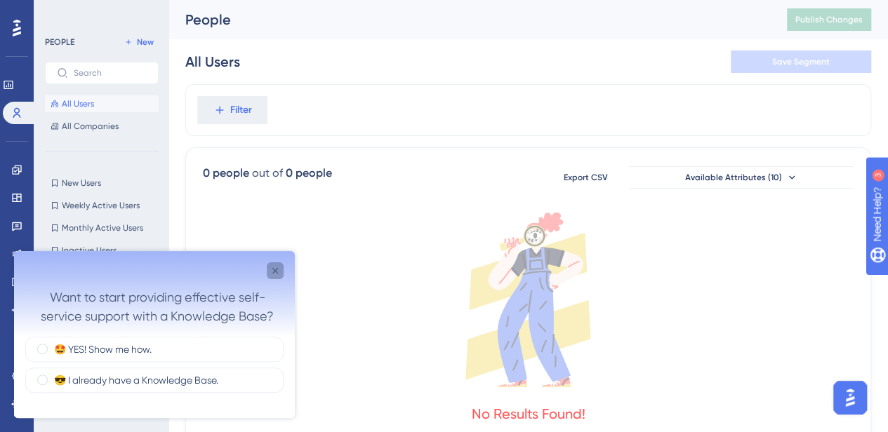
click at [272, 93] on icon "Close survey" at bounding box center [275, 270] width 11 height 11
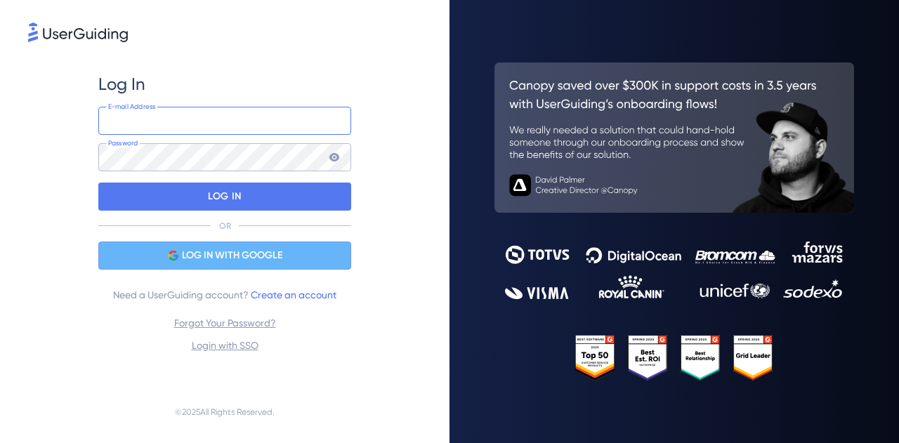
type input "ruralsenses"
click at [219, 258] on span "LOG IN WITH GOOGLE" at bounding box center [232, 255] width 100 height 17
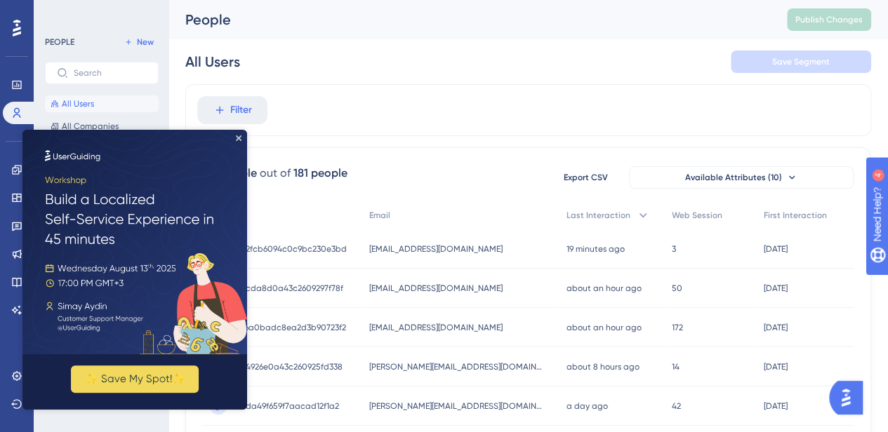
click at [234, 138] on img at bounding box center [134, 242] width 225 height 225
click at [239, 135] on icon "Close Preview" at bounding box center [239, 138] width 6 height 6
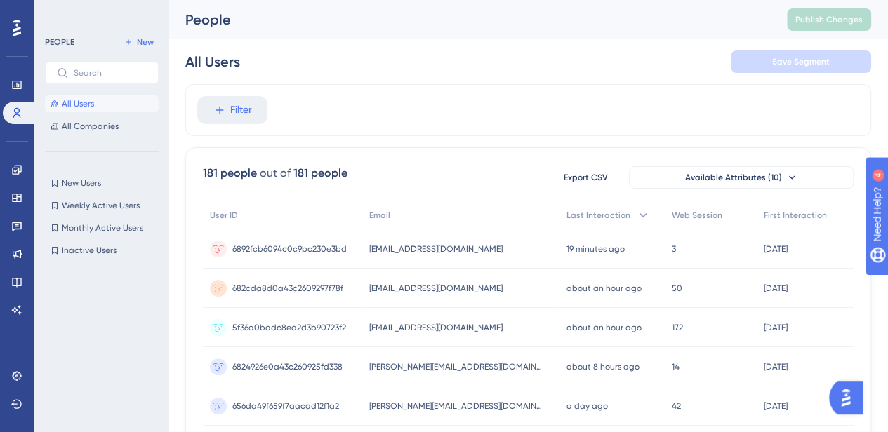
click at [18, 22] on icon at bounding box center [17, 28] width 8 height 17
click at [20, 84] on icon at bounding box center [16, 85] width 9 height 8
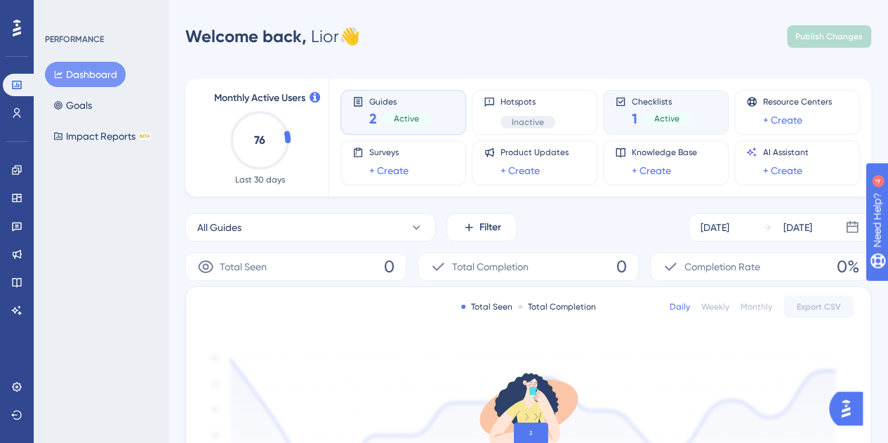
click at [646, 117] on div "Active" at bounding box center [667, 118] width 48 height 13
click at [387, 107] on div "Guides 2 Active" at bounding box center [399, 112] width 61 height 32
click at [400, 124] on span "Active" at bounding box center [406, 118] width 25 height 11
click at [394, 113] on span "Active" at bounding box center [406, 118] width 25 height 11
click at [640, 126] on div "1 Active" at bounding box center [661, 119] width 59 height 20
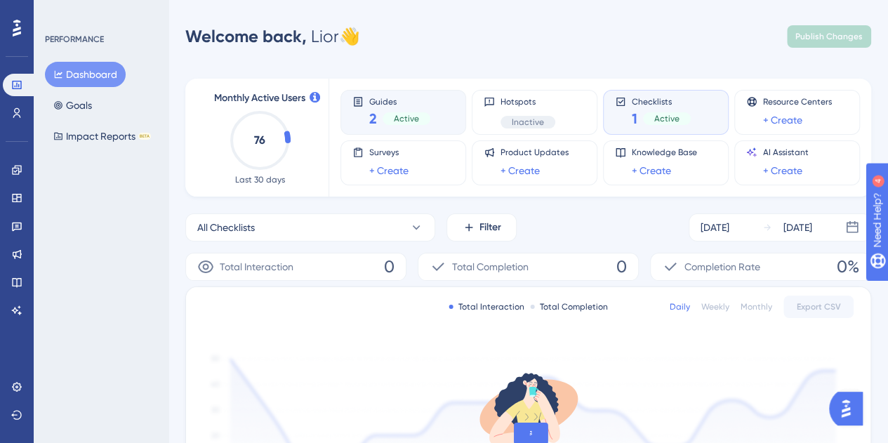
click at [420, 108] on div "Guides 2 Active" at bounding box center [399, 112] width 61 height 32
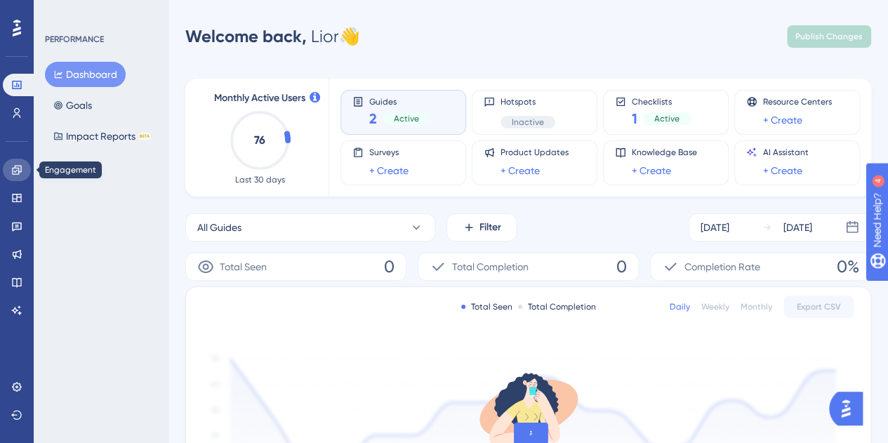
click at [23, 166] on link at bounding box center [17, 170] width 28 height 22
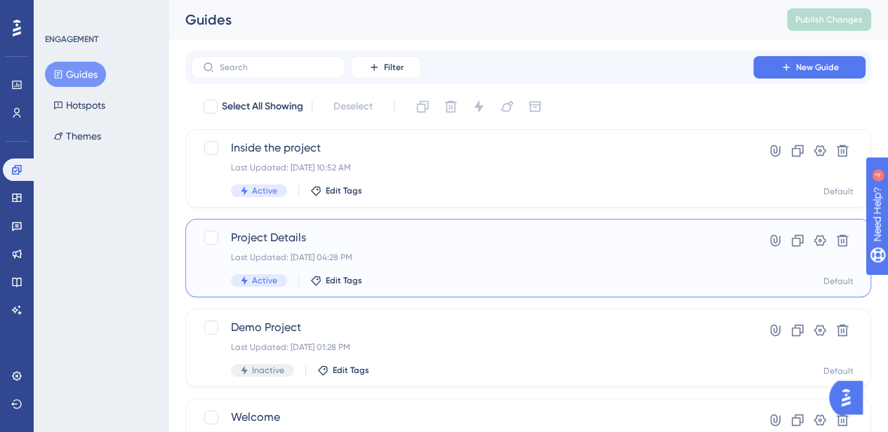
click at [271, 236] on span "Project Details" at bounding box center [472, 238] width 482 height 17
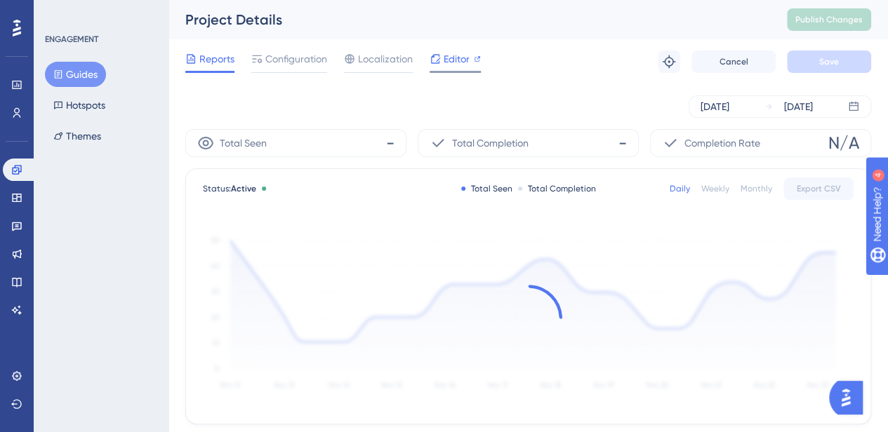
click at [457, 55] on span "Editor" at bounding box center [457, 59] width 26 height 17
click at [824, 19] on span "Publish Changes" at bounding box center [828, 19] width 67 height 11
click at [826, 16] on span "Publish Changes" at bounding box center [828, 19] width 67 height 11
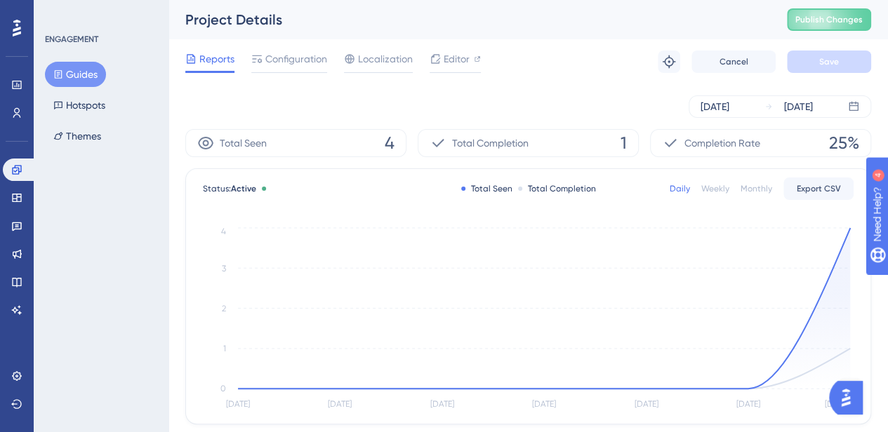
click at [63, 73] on button "Guides" at bounding box center [75, 74] width 61 height 25
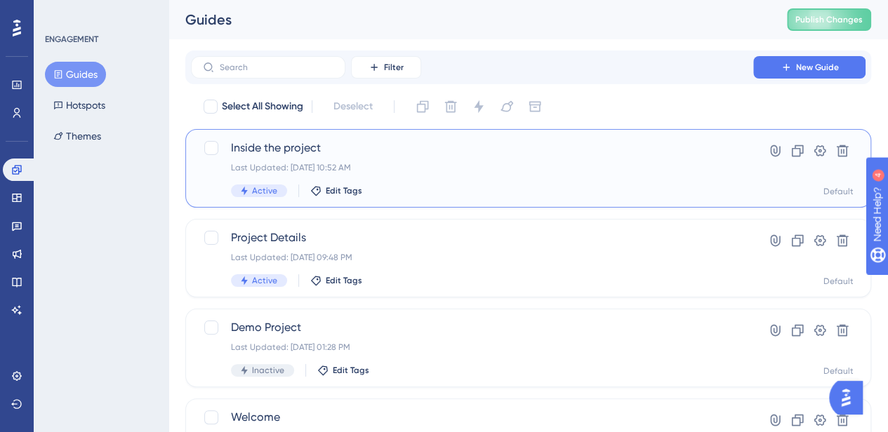
drag, startPoint x: 294, startPoint y: 148, endPoint x: 304, endPoint y: 167, distance: 21.4
click at [314, 224] on div "Select All Showing Deselect Inside the project Last Updated: Jul 17 2025, 10:52…" at bounding box center [528, 286] width 686 height 382
click at [294, 142] on span "Inside the project" at bounding box center [472, 148] width 482 height 17
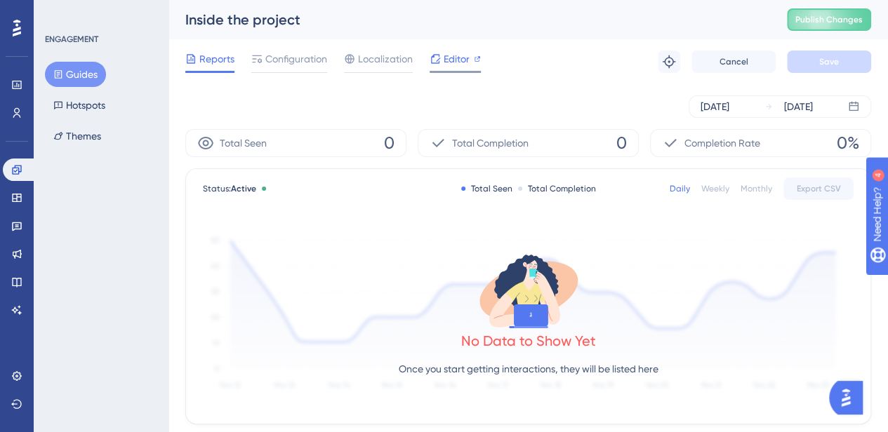
click at [461, 58] on span "Editor" at bounding box center [457, 59] width 26 height 17
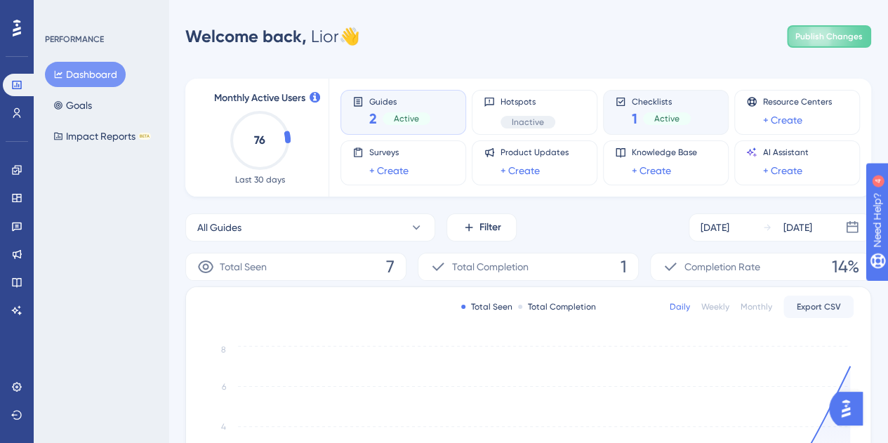
click at [646, 112] on div "Active" at bounding box center [667, 118] width 48 height 13
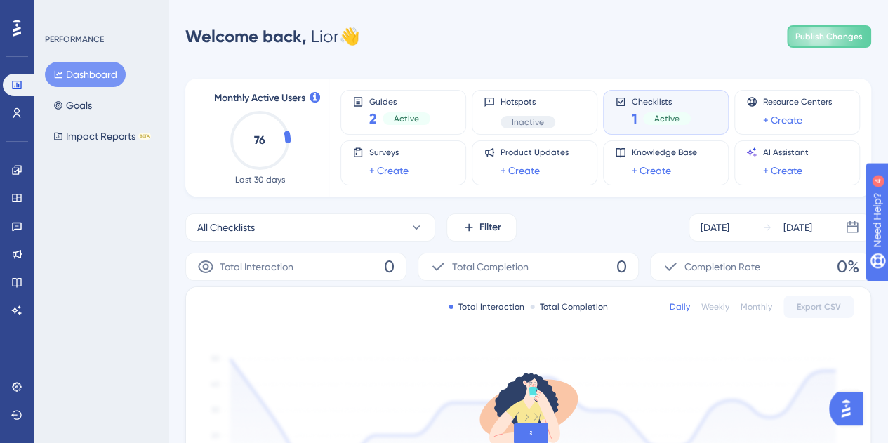
click at [646, 112] on div "1 Active" at bounding box center [661, 119] width 59 height 20
drag, startPoint x: 670, startPoint y: 117, endPoint x: 645, endPoint y: 112, distance: 25.9
click at [645, 112] on div "1 Active" at bounding box center [661, 119] width 59 height 20
click at [21, 161] on link at bounding box center [17, 170] width 28 height 22
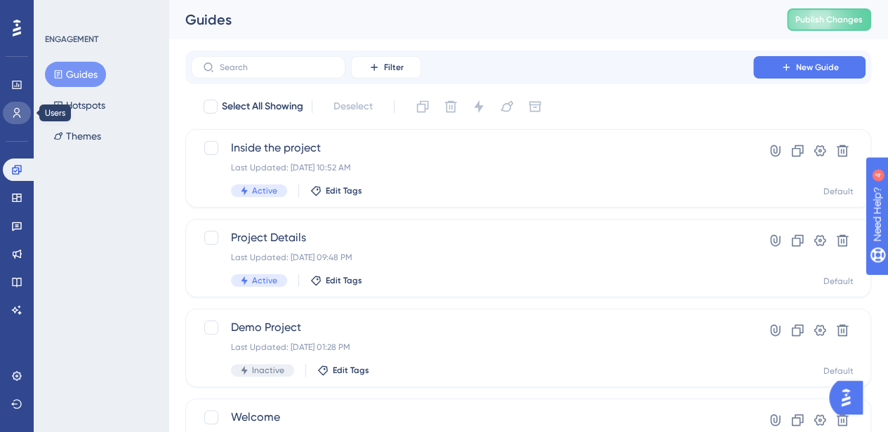
click at [20, 119] on link at bounding box center [17, 113] width 28 height 22
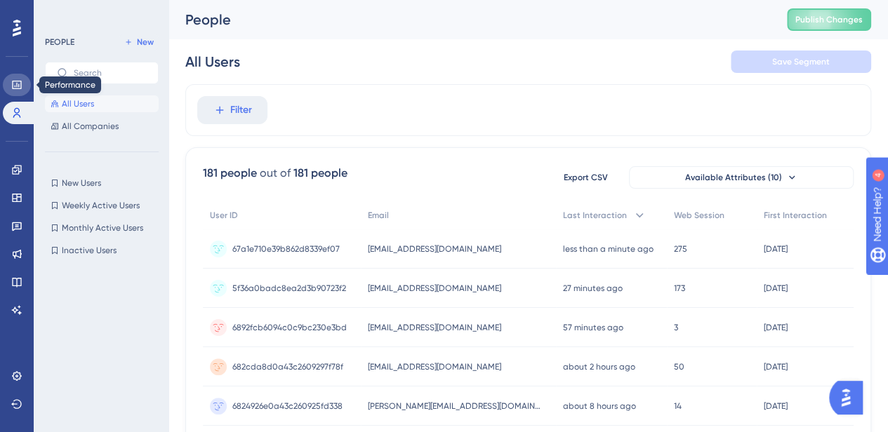
click at [18, 77] on link at bounding box center [17, 85] width 28 height 22
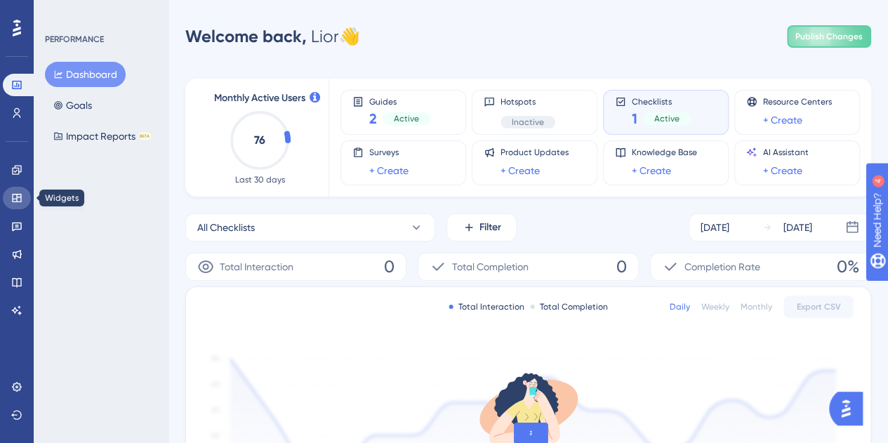
click at [13, 199] on icon at bounding box center [16, 198] width 9 height 8
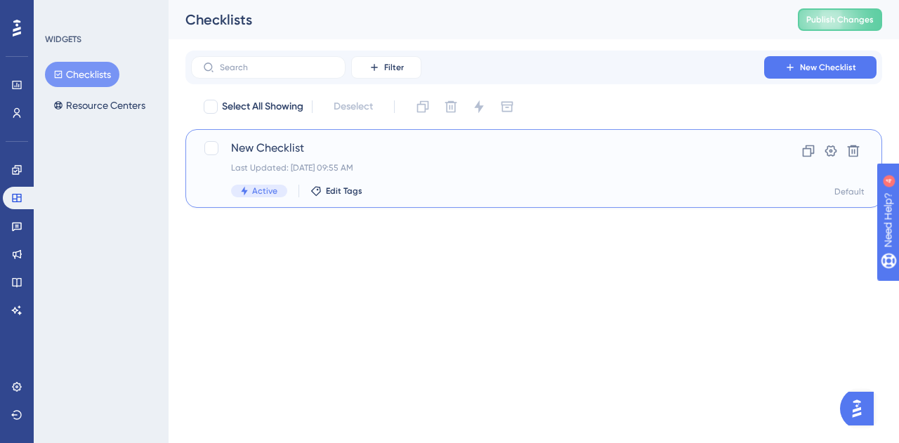
click at [274, 148] on span "New Checklist" at bounding box center [477, 148] width 493 height 17
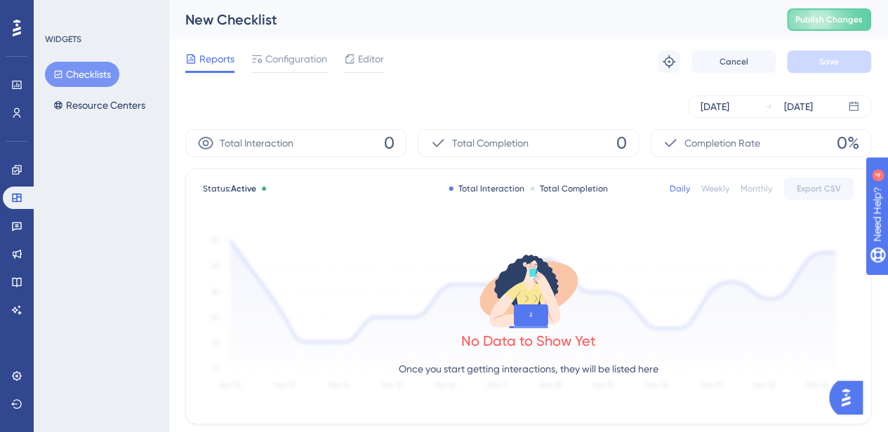
click at [385, 59] on div "Reports Configuration Editor Troubleshoot Cancel Save" at bounding box center [528, 61] width 686 height 45
click at [376, 59] on span "Editor" at bounding box center [371, 59] width 26 height 17
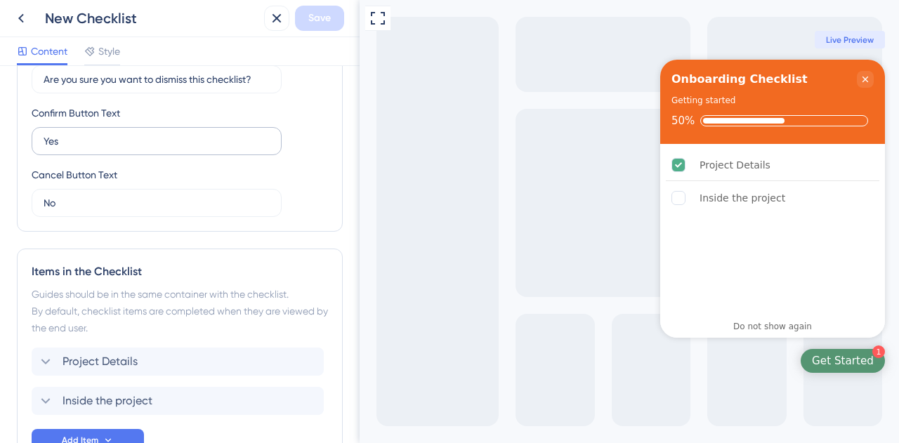
scroll to position [491, 0]
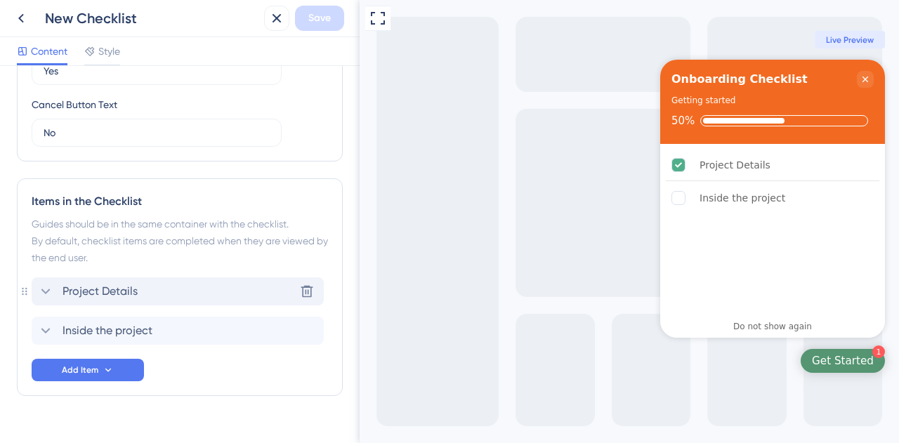
click at [43, 287] on icon at bounding box center [45, 291] width 17 height 17
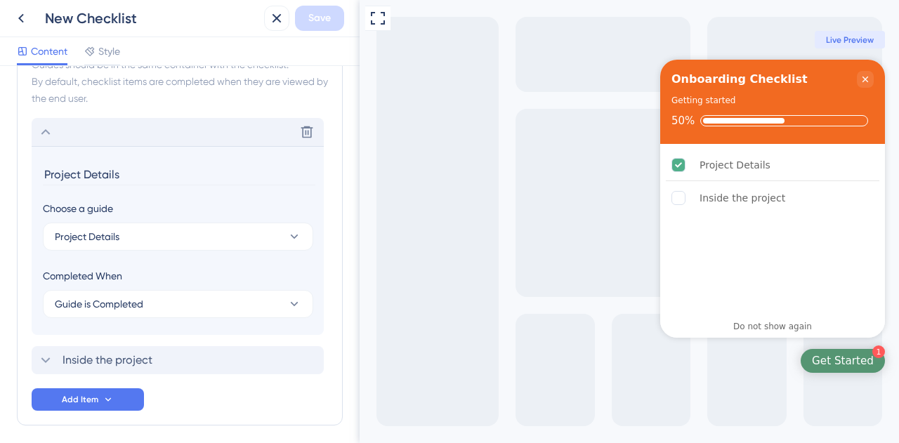
scroll to position [701, 0]
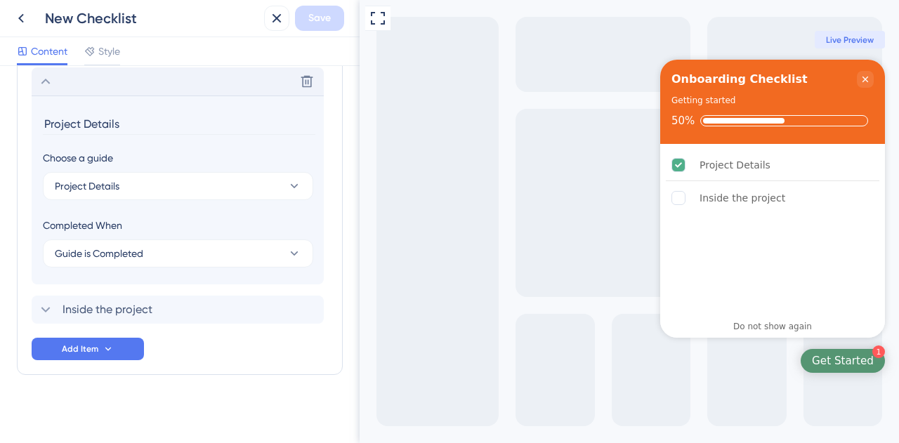
click at [41, 124] on section "Project Details Choose a guide Project Details Completed When Guide is Completed" at bounding box center [178, 189] width 292 height 189
click at [45, 124] on input "Project Details" at bounding box center [179, 124] width 272 height 22
click at [55, 180] on span "Project Details" at bounding box center [87, 186] width 65 height 17
click at [199, 190] on button "1️⃣ Project Details" at bounding box center [178, 186] width 270 height 28
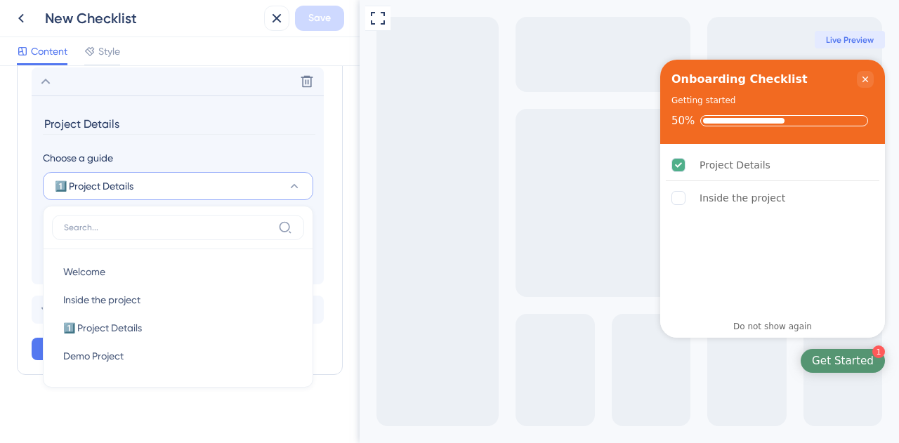
scroll to position [704, 0]
